Goal: Navigation & Orientation: Find specific page/section

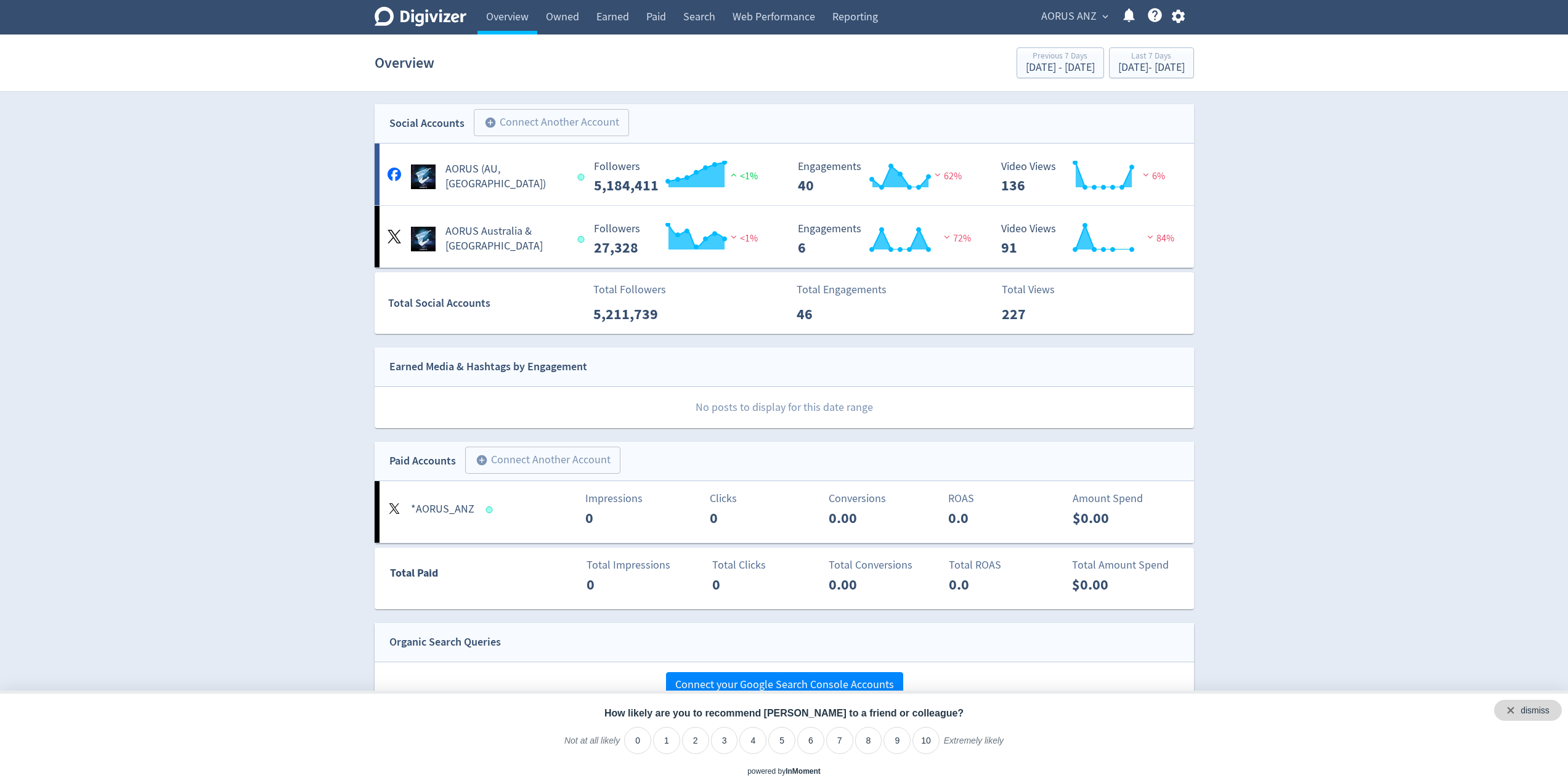
click at [1550, 709] on div "dismiss" at bounding box center [1527, 710] width 68 height 21
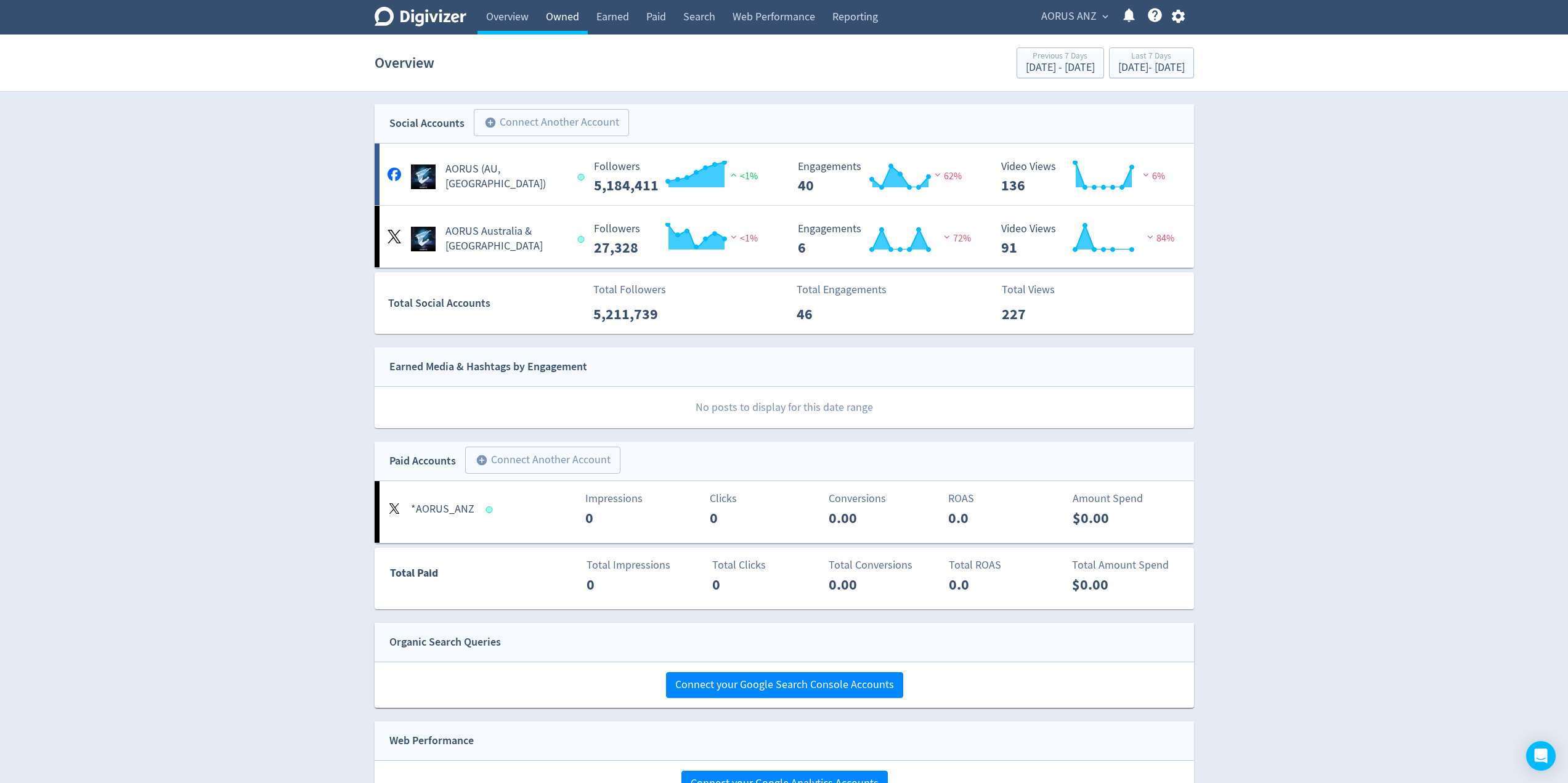
click at [566, 20] on link "Owned" at bounding box center [562, 17] width 50 height 34
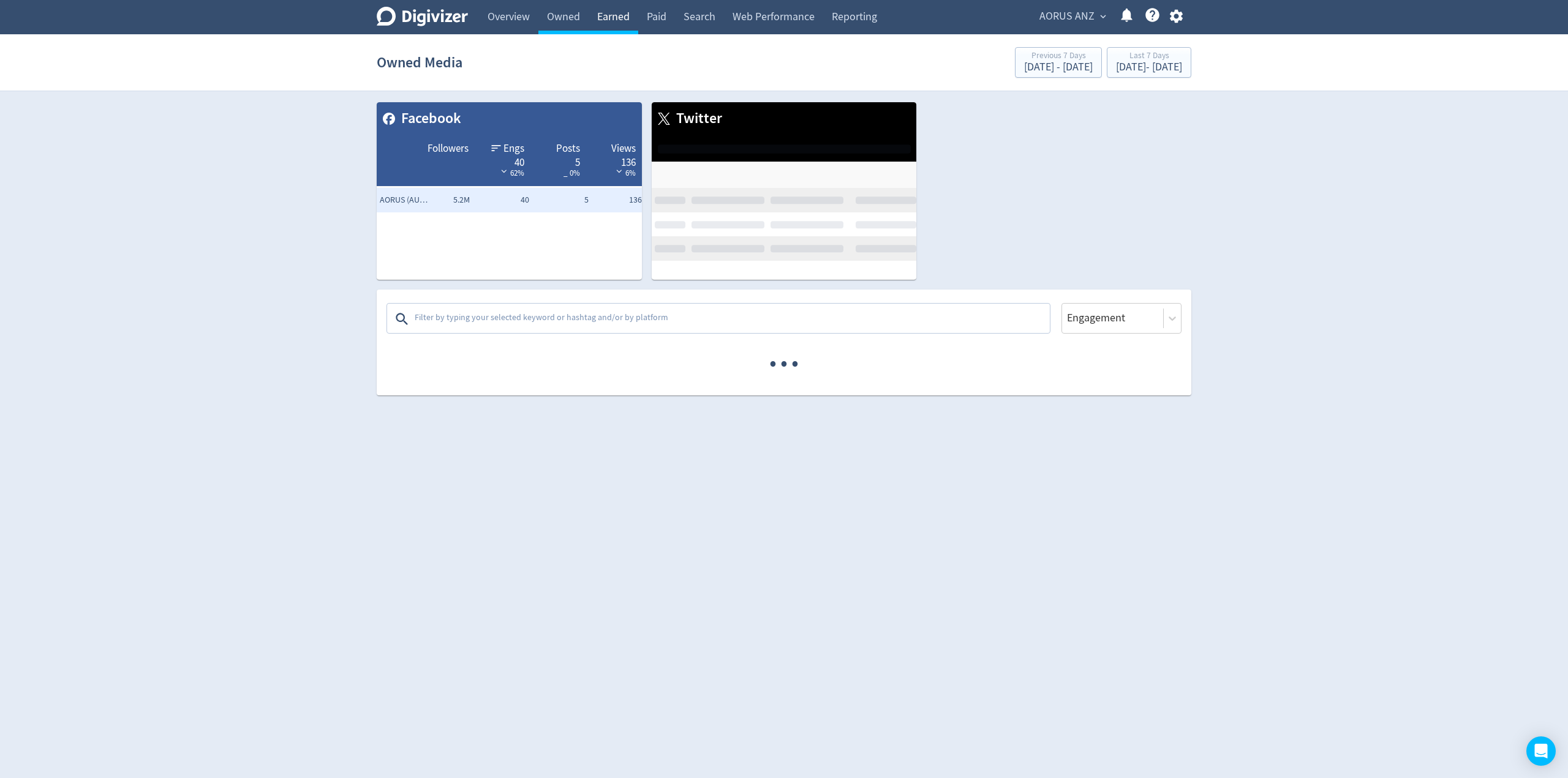
click at [629, 16] on link "Earned" at bounding box center [614, 17] width 50 height 34
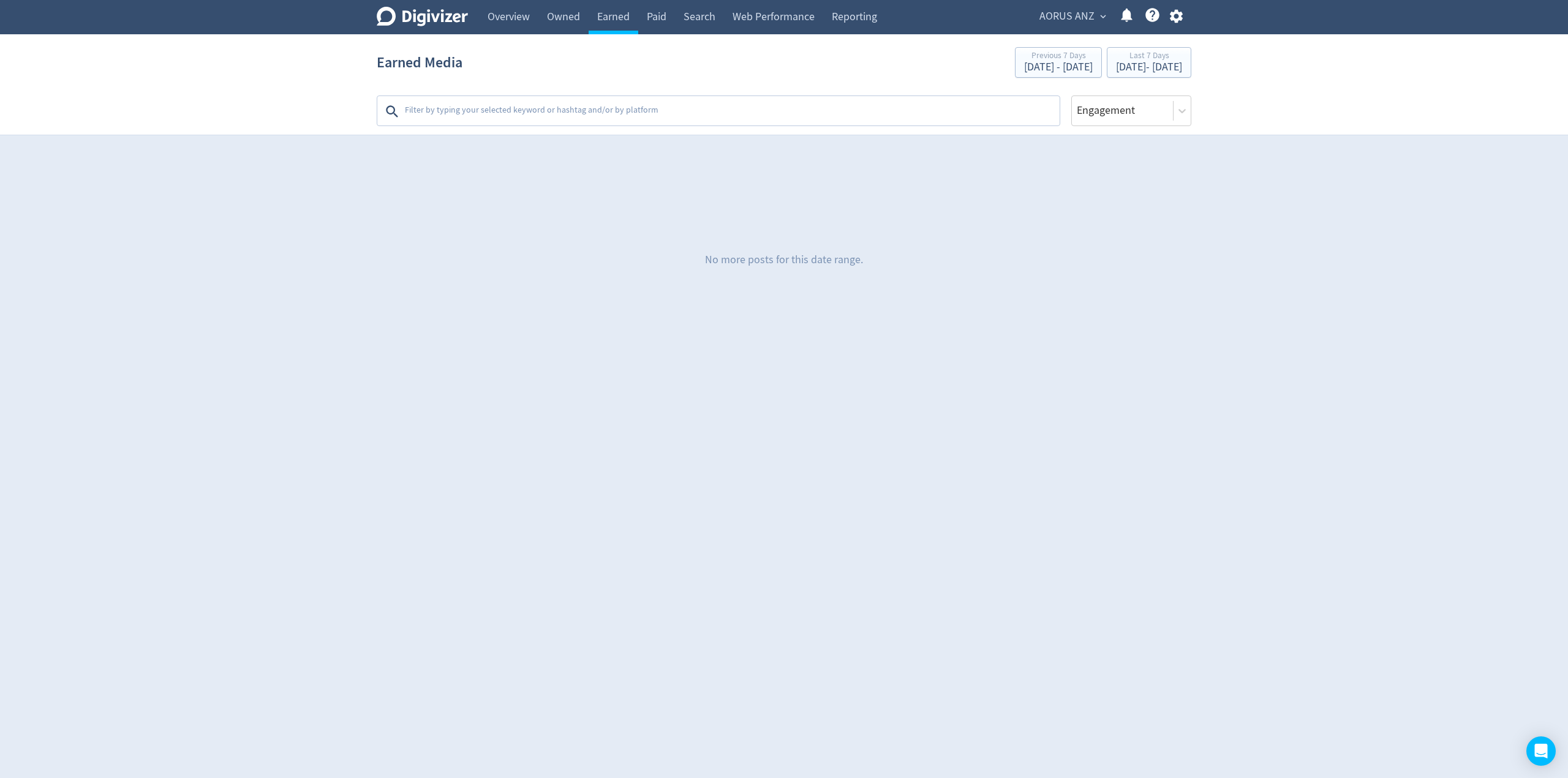
click at [512, 111] on textarea at bounding box center [730, 111] width 654 height 24
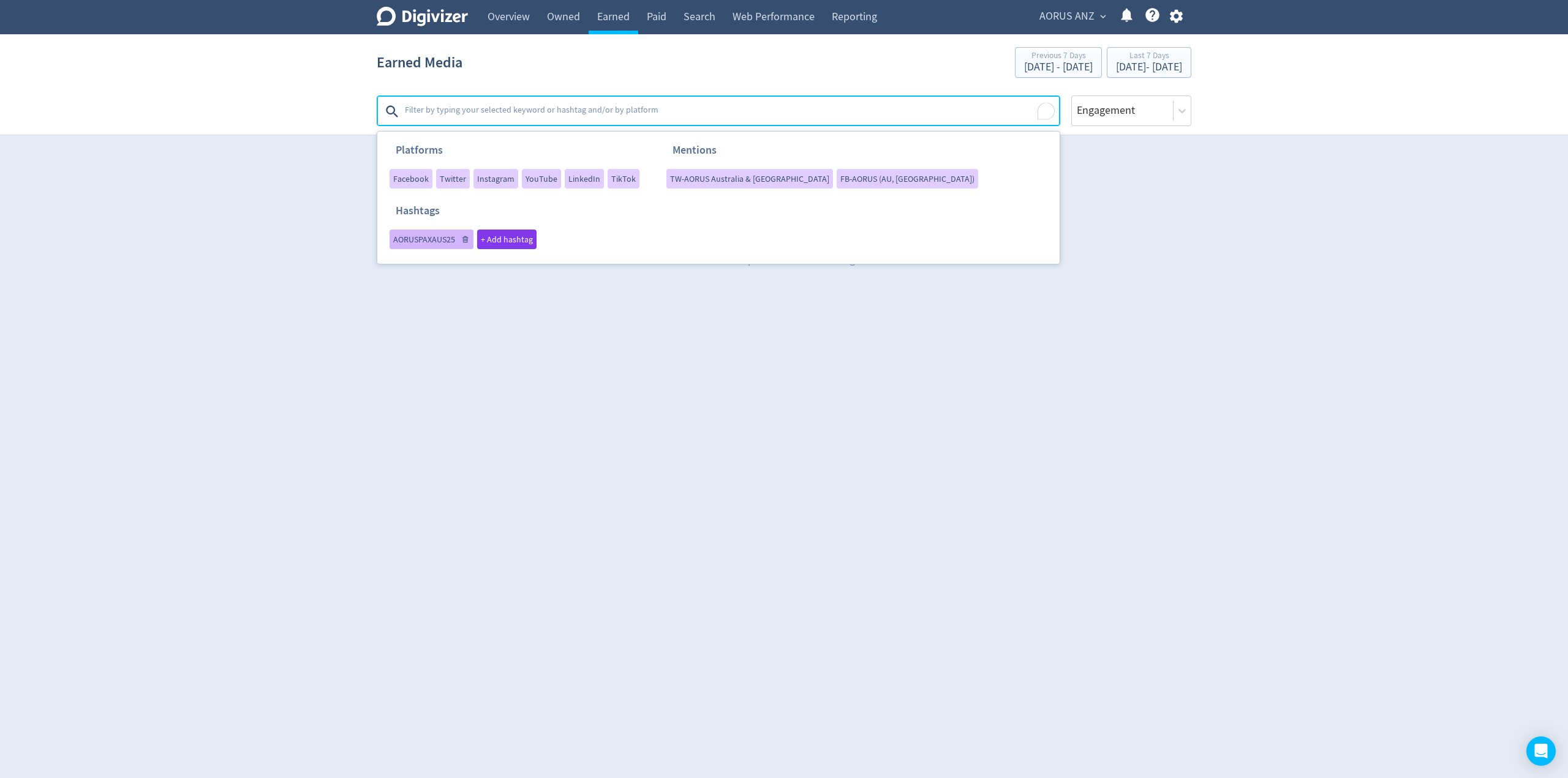
click at [423, 238] on span "AORUSPAXAUS25" at bounding box center [424, 239] width 62 height 8
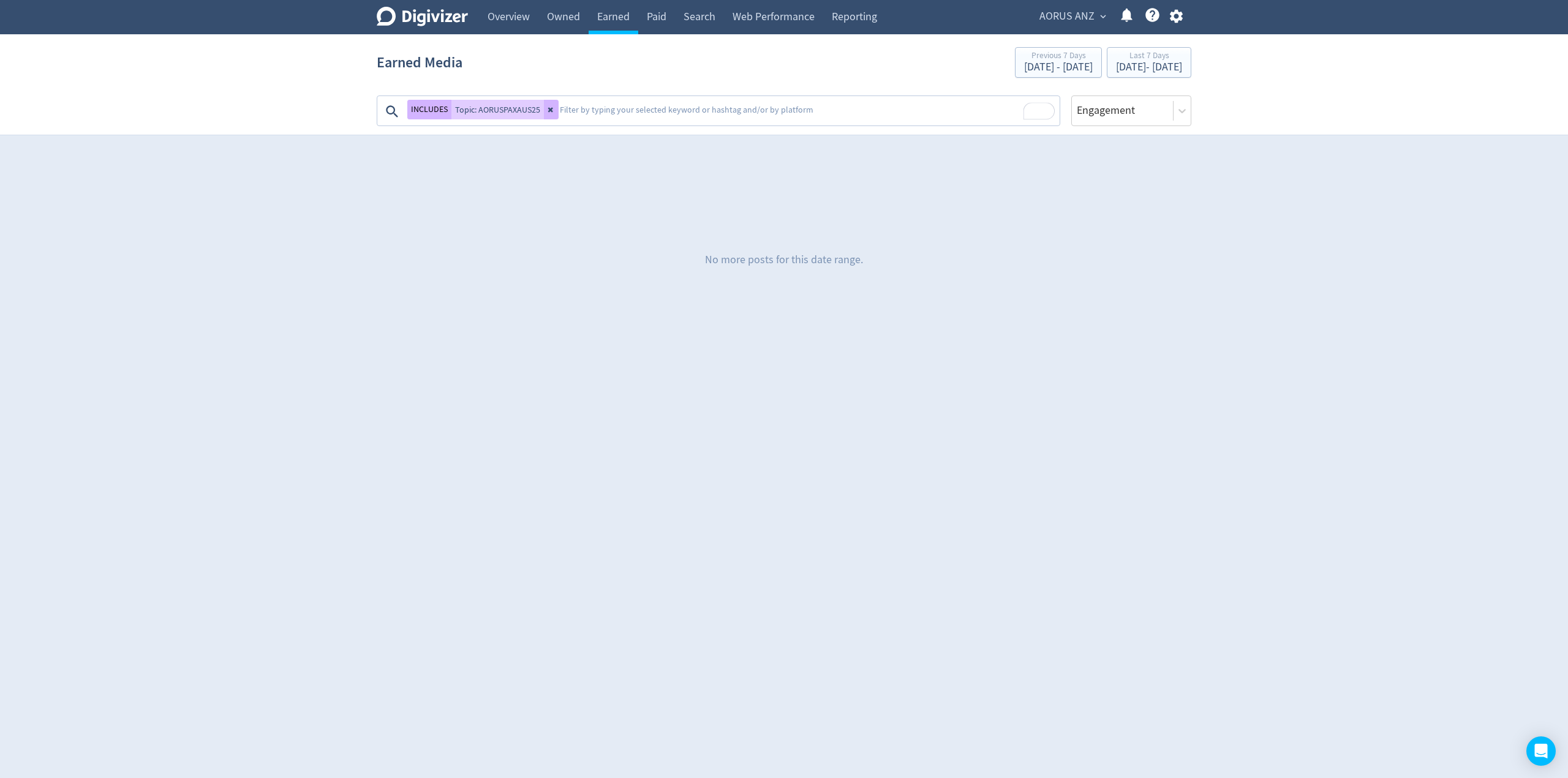
click at [320, 195] on div "Digivizer Logo [PERSON_NAME] Logo Overview Owned Earned Paid Search Web Perform…" at bounding box center [784, 176] width 1568 height 352
click at [295, 155] on div "Digivizer Logo [PERSON_NAME] Logo Overview Owned Earned Paid Search Web Perform…" at bounding box center [784, 176] width 1568 height 352
click at [774, 294] on div "No more posts for this date range." at bounding box center [784, 260] width 815 height 184
drag, startPoint x: 610, startPoint y: 266, endPoint x: 618, endPoint y: 266, distance: 8.0
click at [610, 266] on div "No more posts for this date range." at bounding box center [784, 260] width 815 height 184
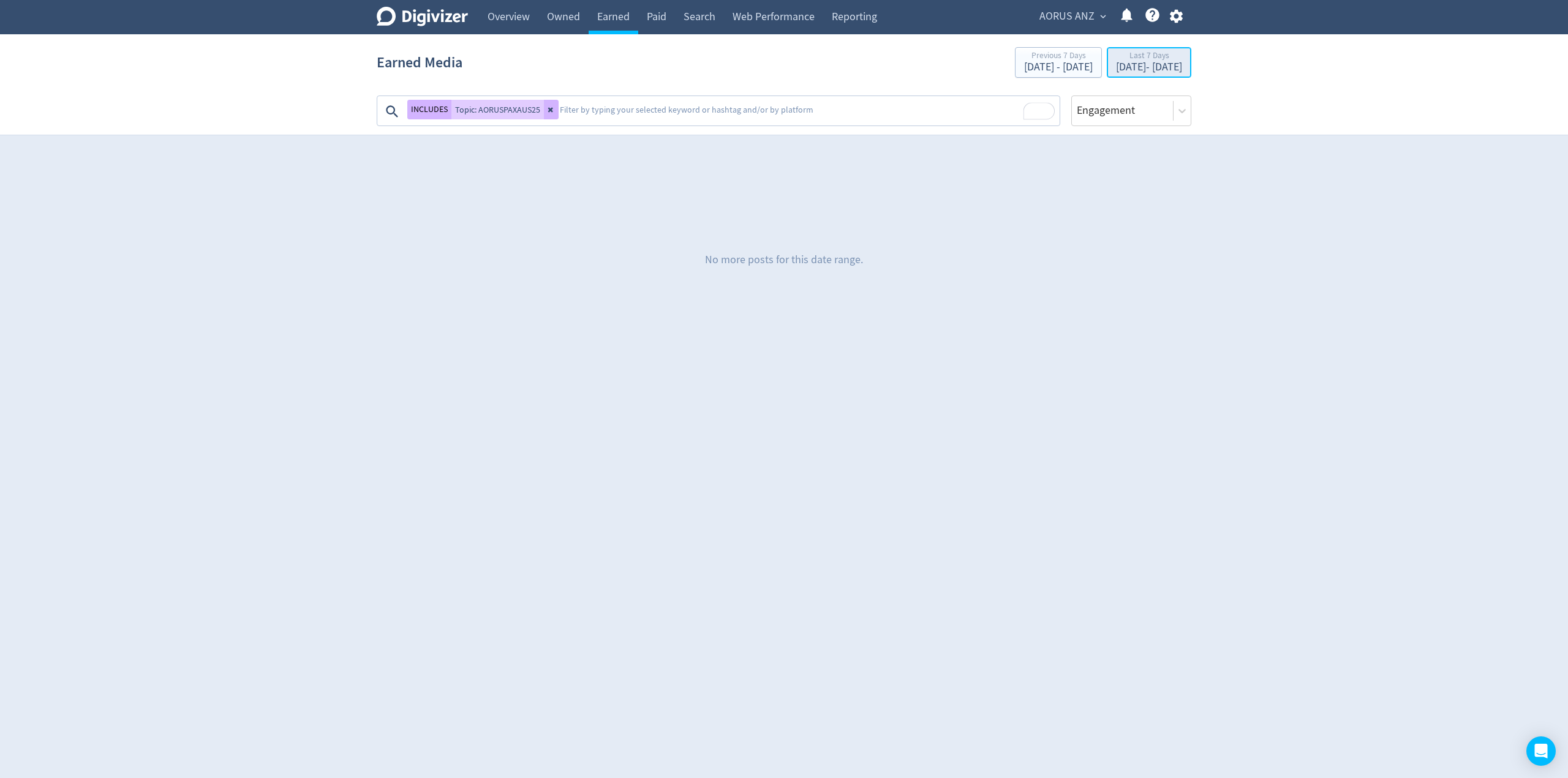
click at [1145, 63] on div "[DATE] - [DATE]" at bounding box center [1149, 66] width 67 height 11
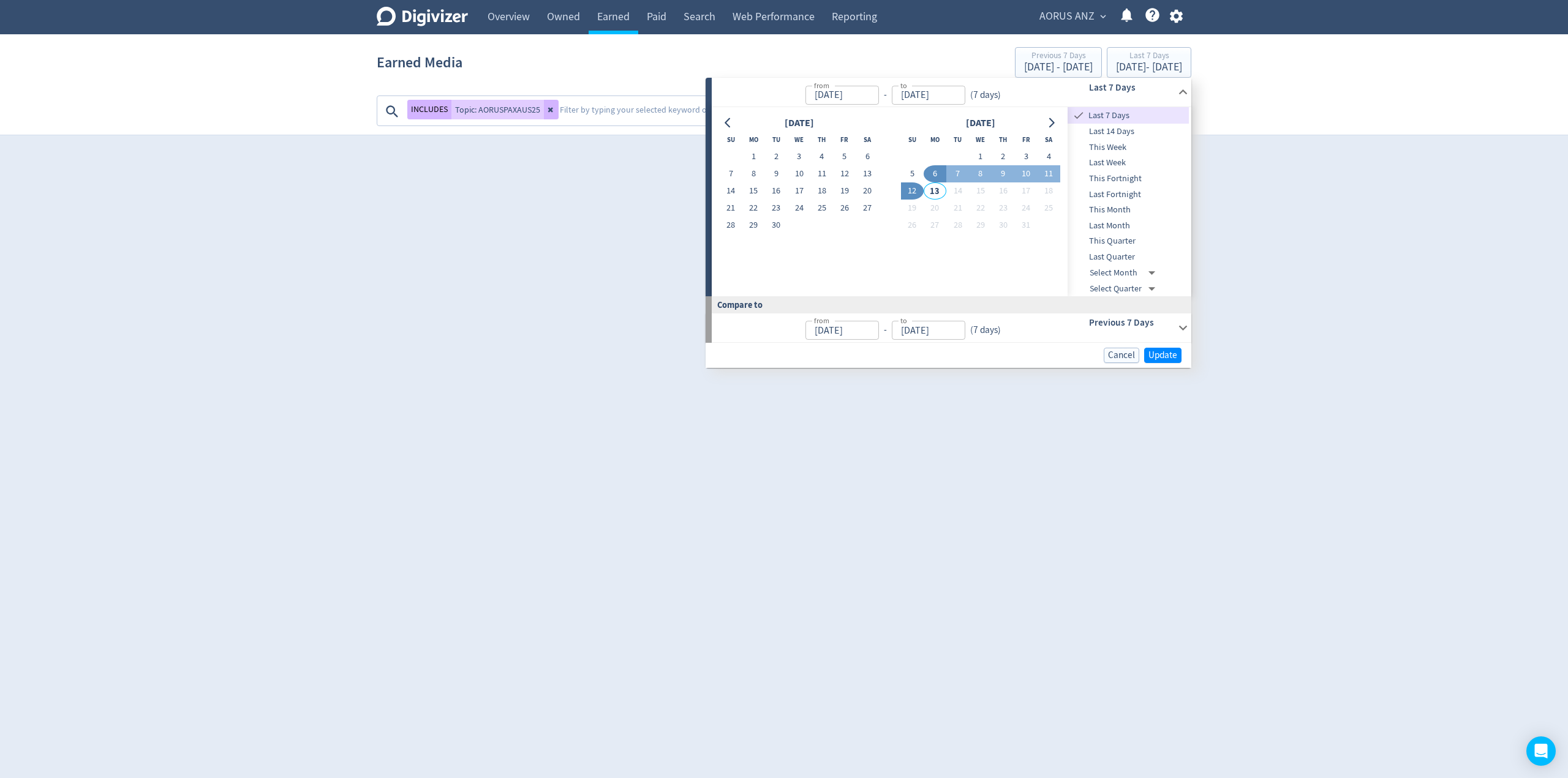
click at [1262, 254] on div "Digivizer Logo [PERSON_NAME] Logo Overview Owned Earned Paid Search Web Perform…" at bounding box center [784, 176] width 1568 height 352
